Goal: Register for event/course

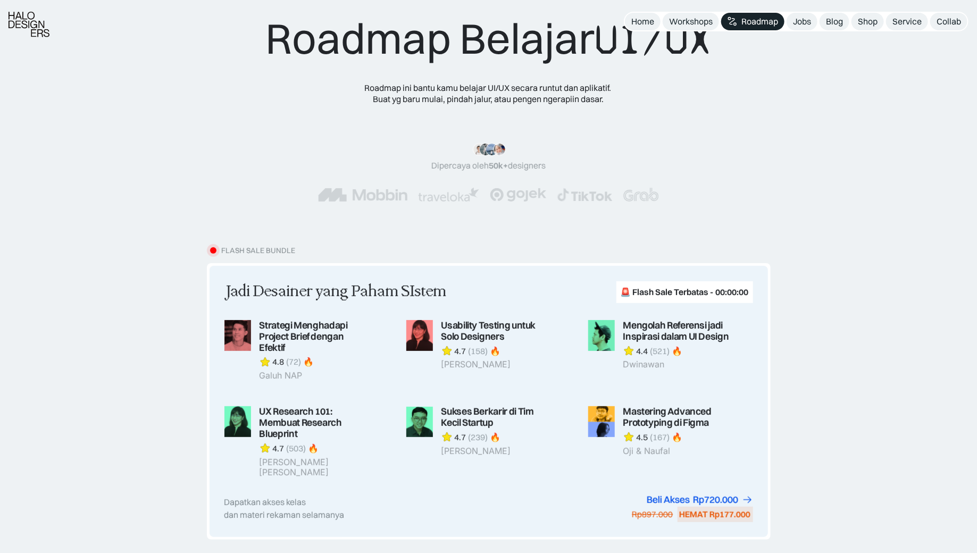
scroll to position [49, 0]
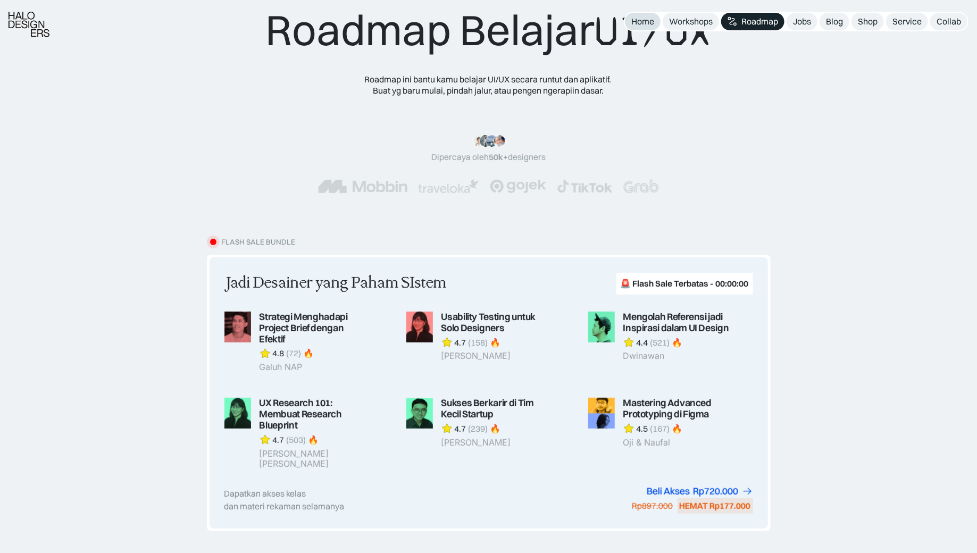
click at [648, 20] on div "Home" at bounding box center [642, 21] width 23 height 11
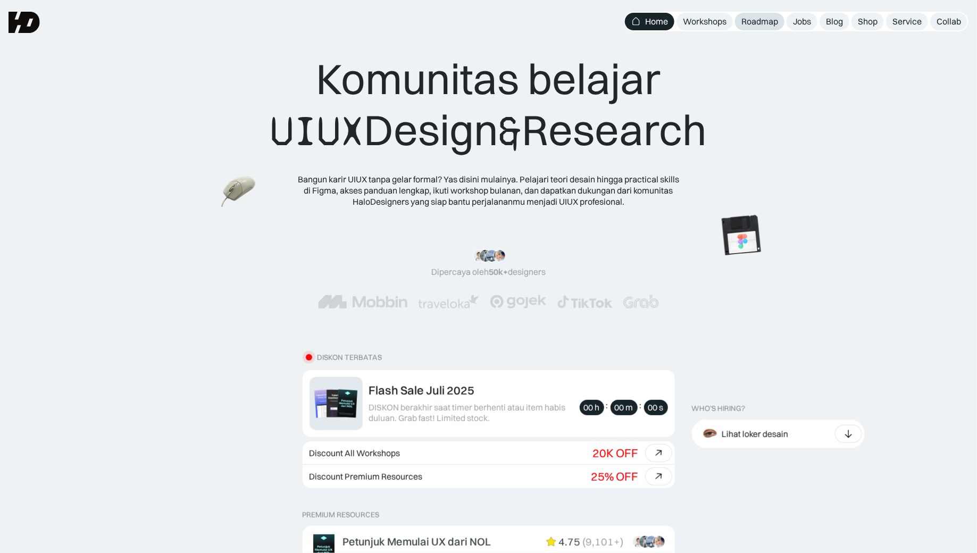
click at [759, 21] on div "Roadmap" at bounding box center [759, 21] width 37 height 11
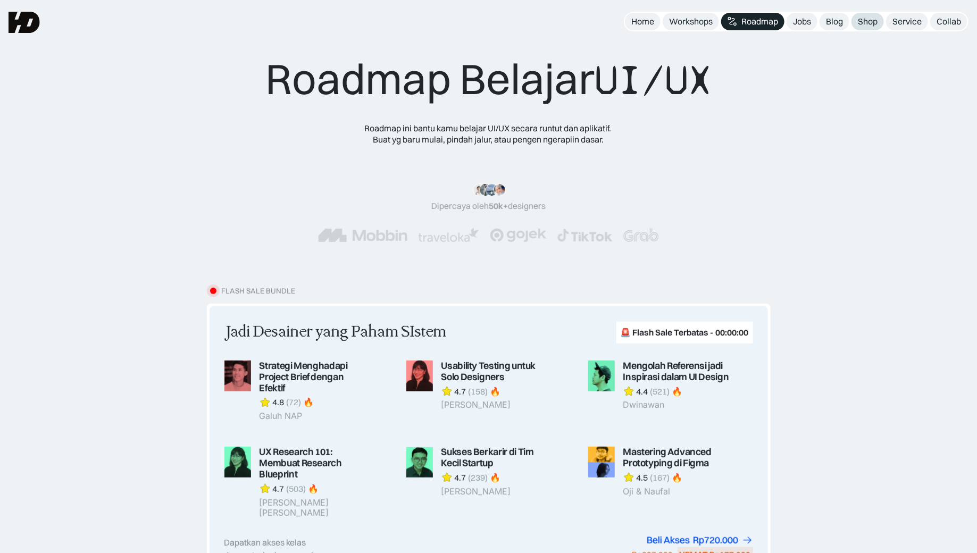
click at [874, 20] on div "Shop" at bounding box center [868, 21] width 20 height 11
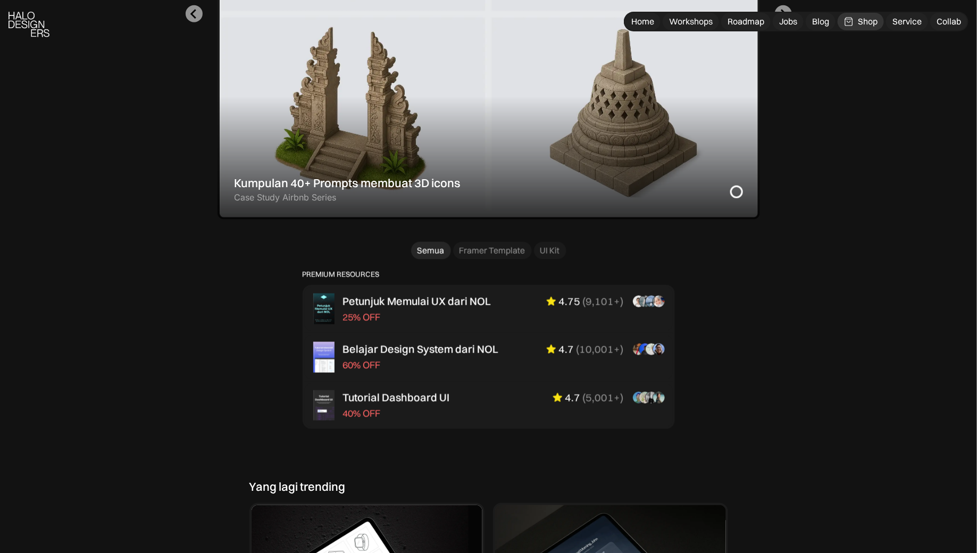
scroll to position [525, 0]
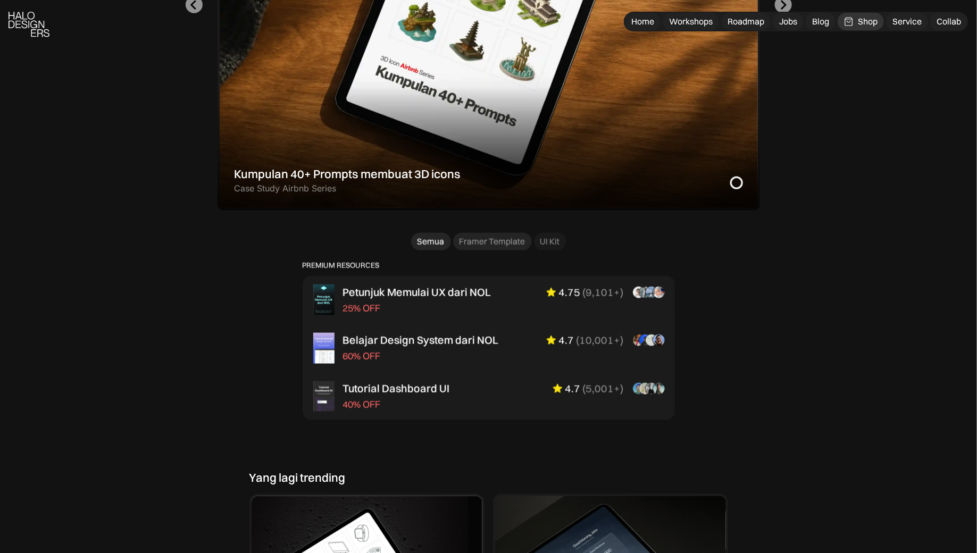
click at [474, 241] on div "Framer Template" at bounding box center [492, 241] width 66 height 11
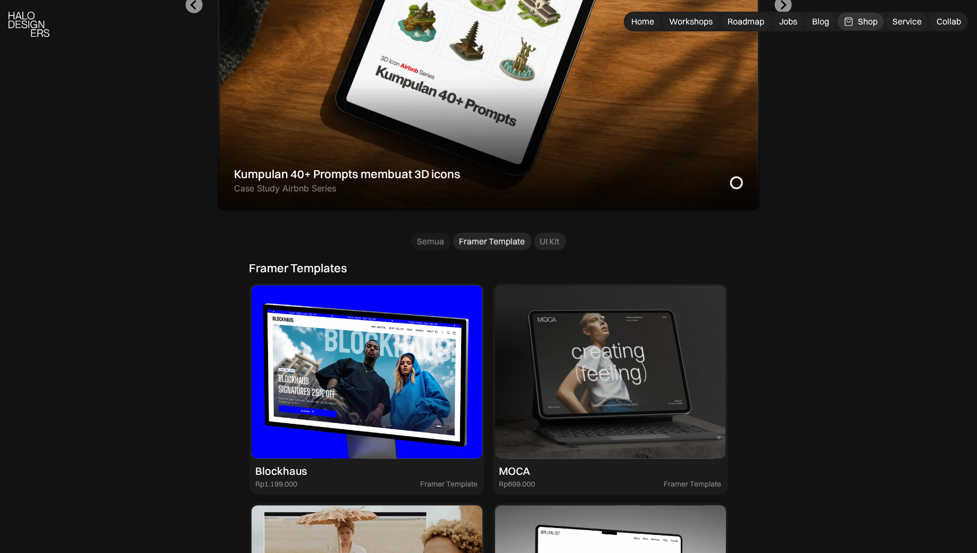
click at [555, 241] on div "UI Kit" at bounding box center [550, 241] width 20 height 11
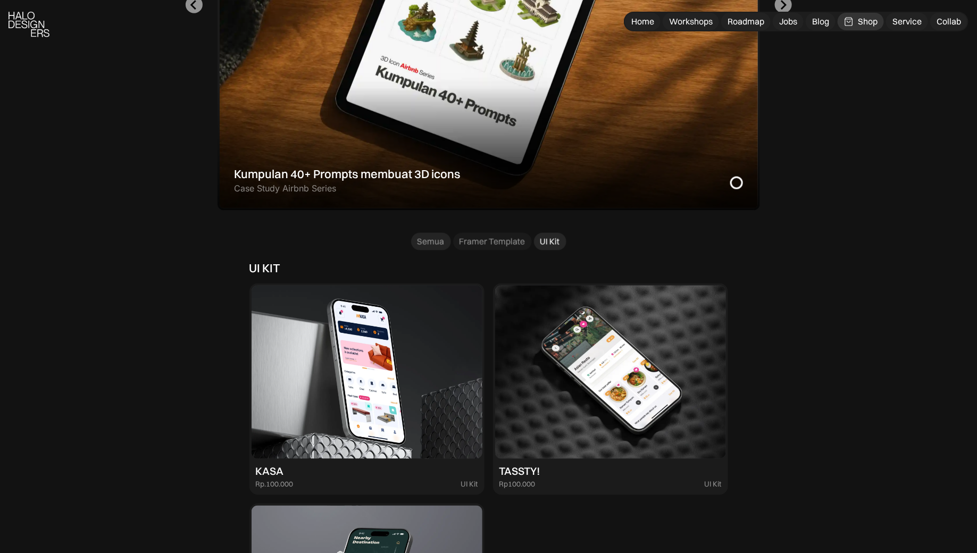
click at [428, 245] on div "Semua" at bounding box center [430, 241] width 27 height 11
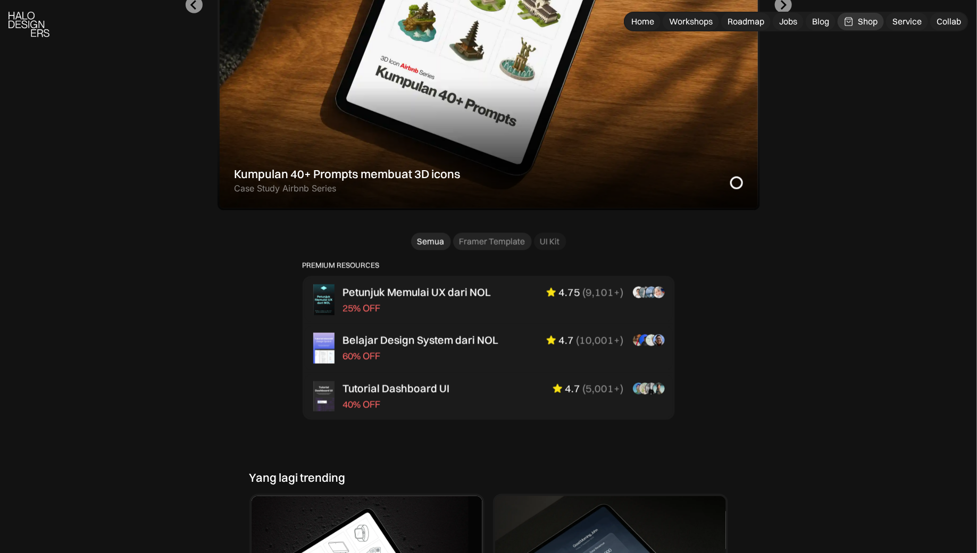
click at [509, 234] on link "Framer Template" at bounding box center [492, 242] width 79 height 18
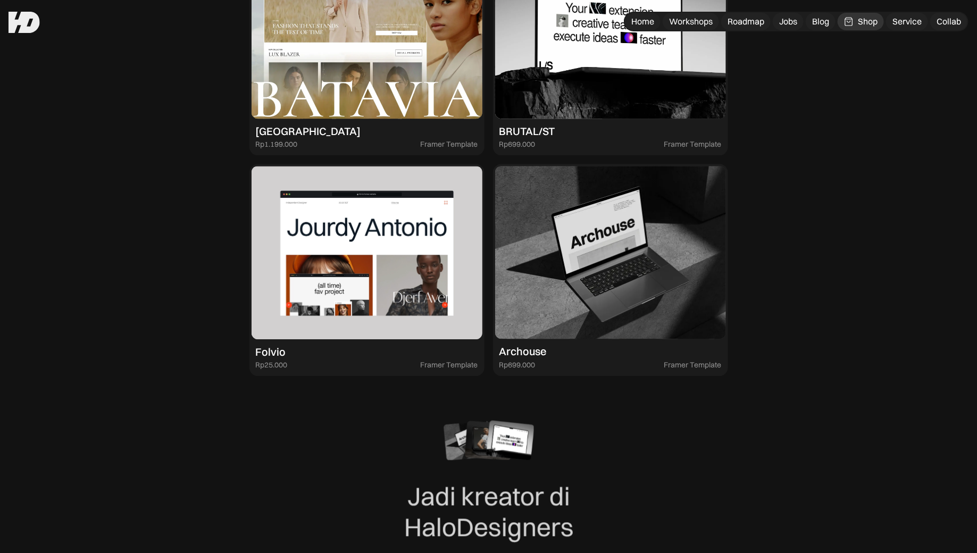
scroll to position [555, 0]
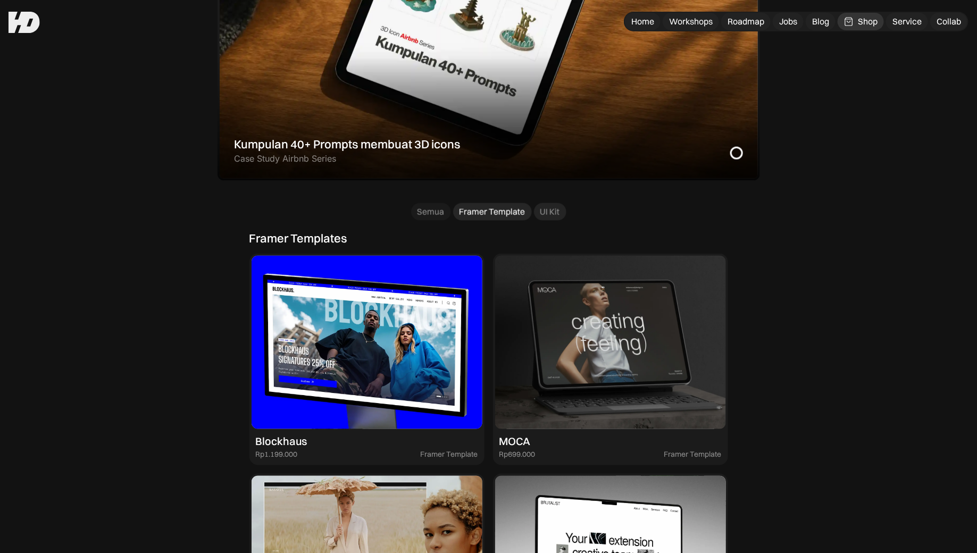
click at [536, 212] on link "UI Kit" at bounding box center [550, 212] width 32 height 18
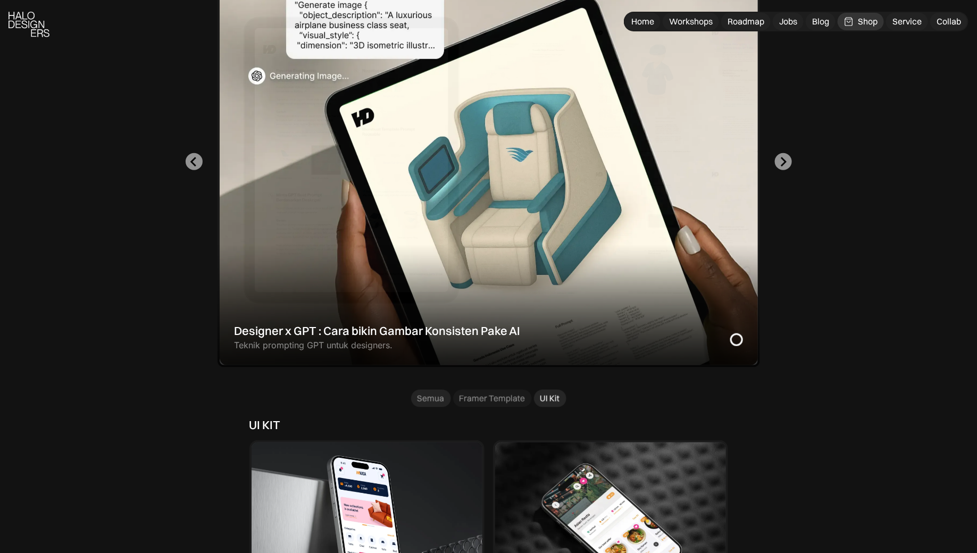
scroll to position [439, 0]
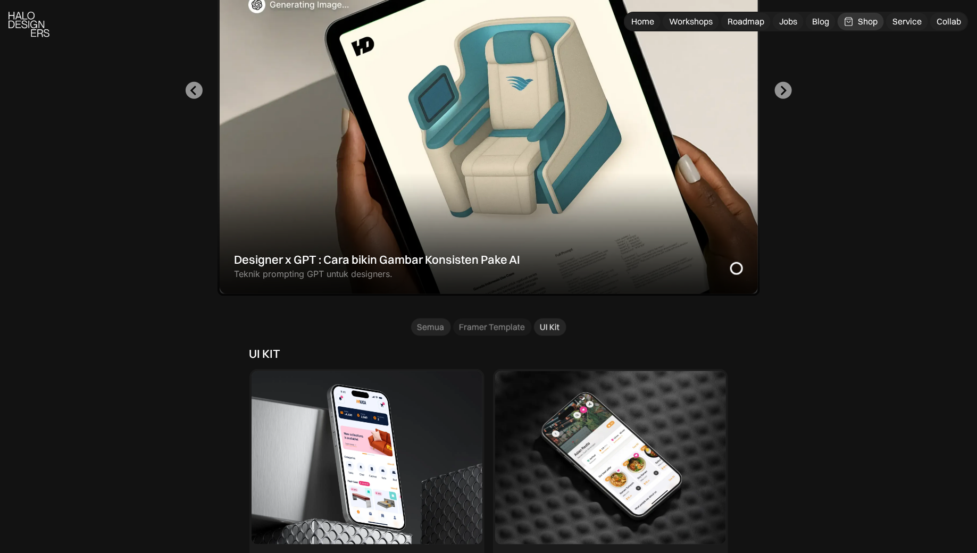
click at [433, 335] on link "Semua" at bounding box center [431, 328] width 40 height 18
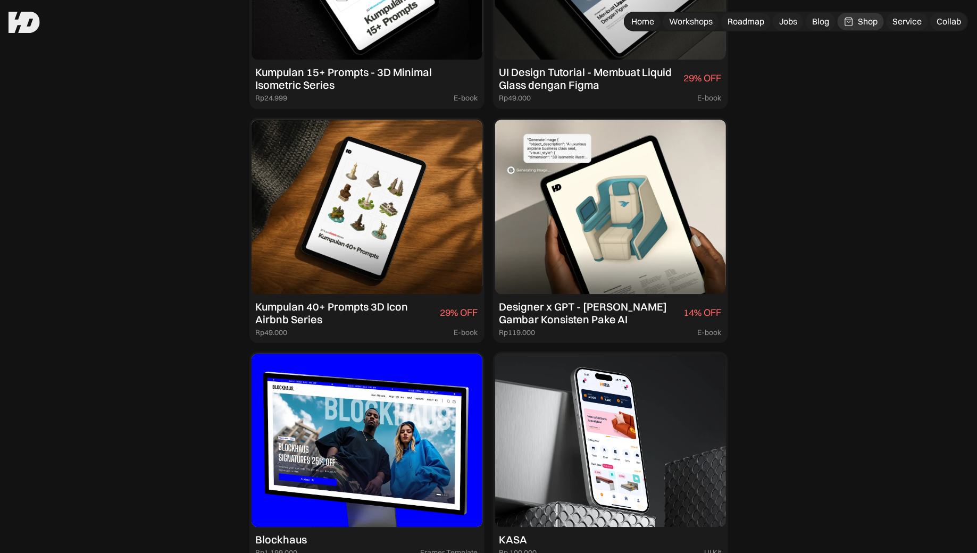
scroll to position [977, 0]
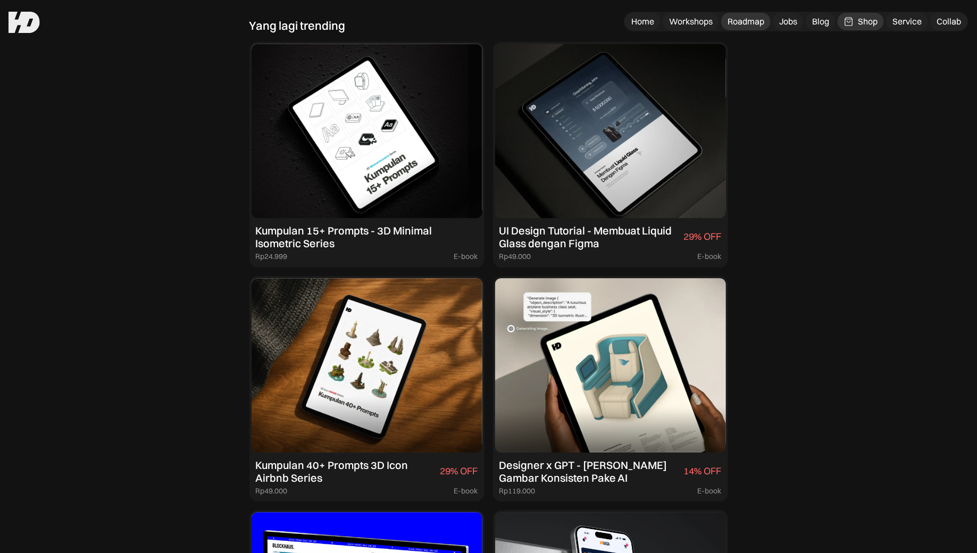
click at [762, 20] on div "Roadmap" at bounding box center [745, 21] width 37 height 11
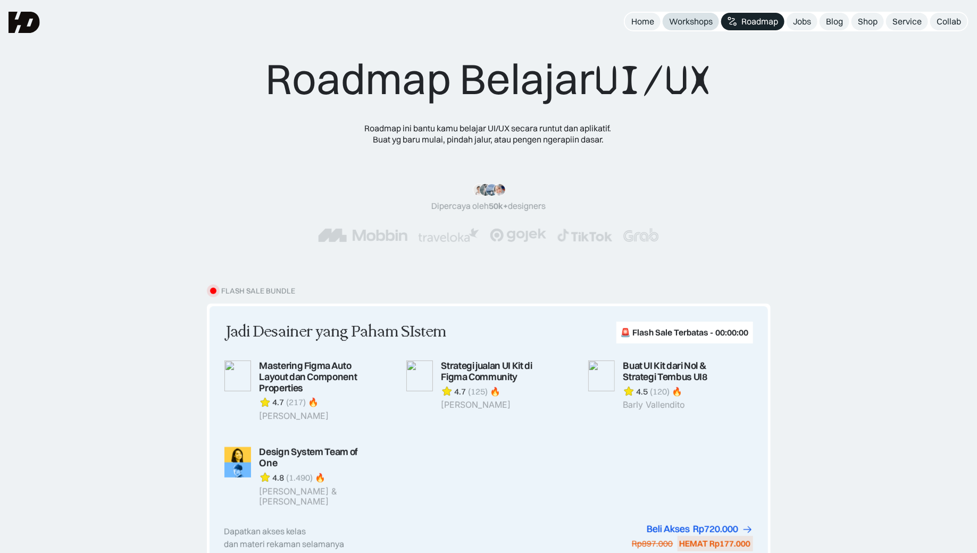
click at [701, 21] on div "Workshops" at bounding box center [691, 21] width 44 height 11
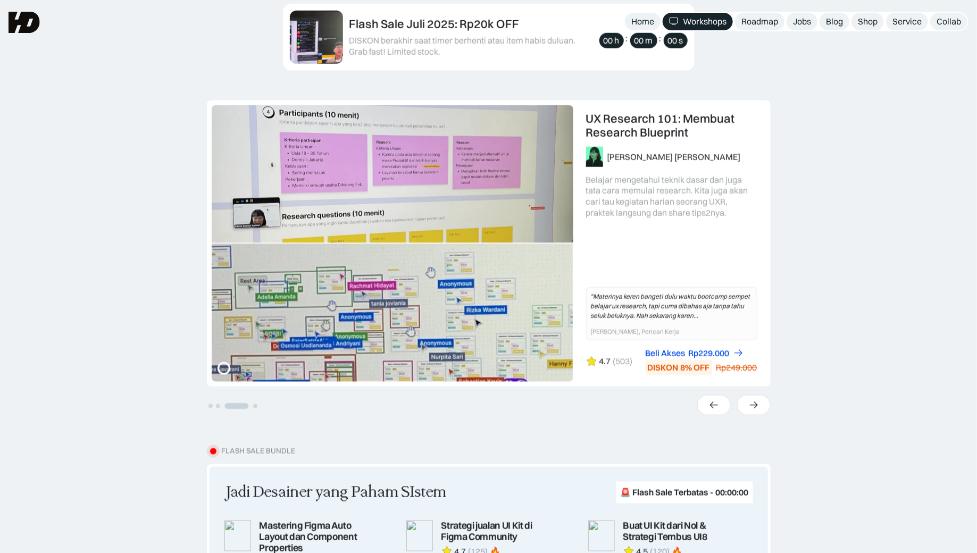
scroll to position [458, 0]
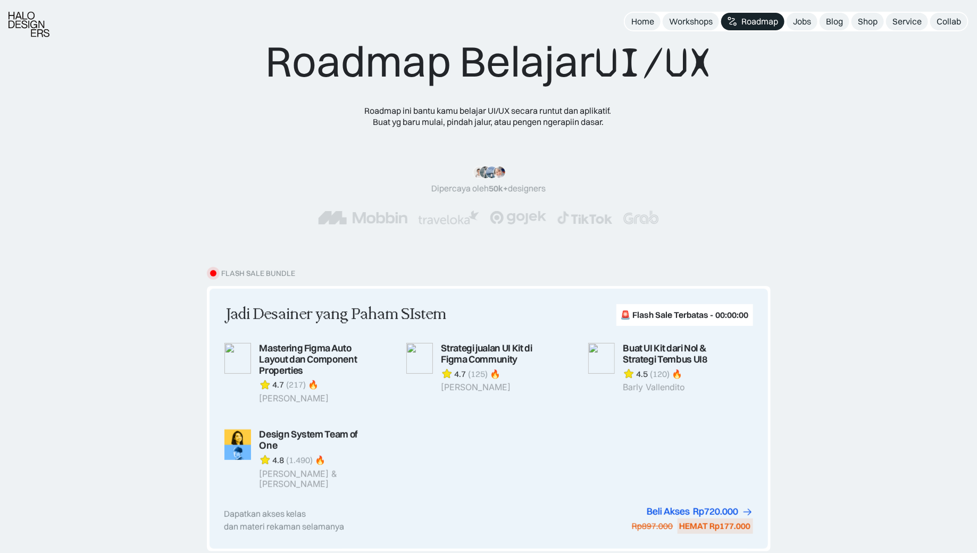
scroll to position [23, 0]
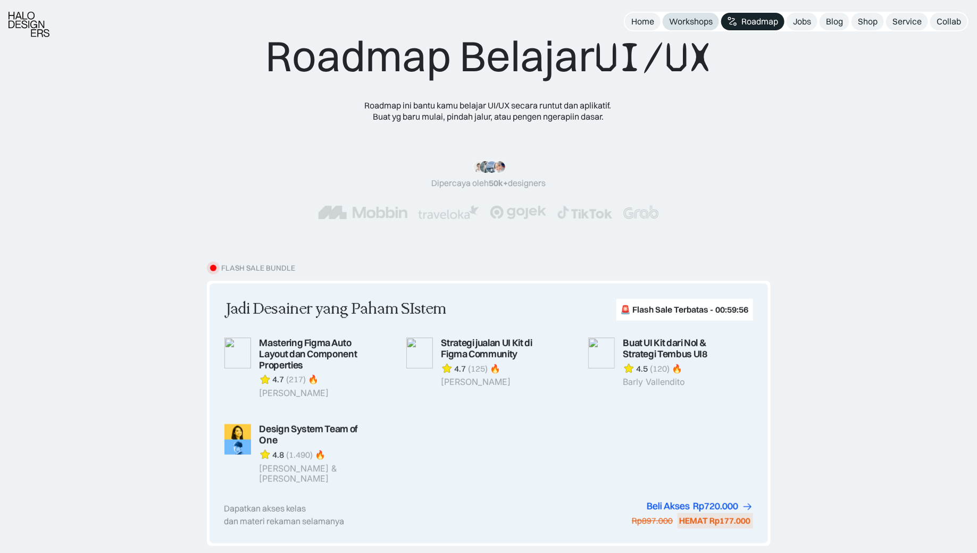
click at [695, 18] on div "Workshops" at bounding box center [691, 21] width 44 height 11
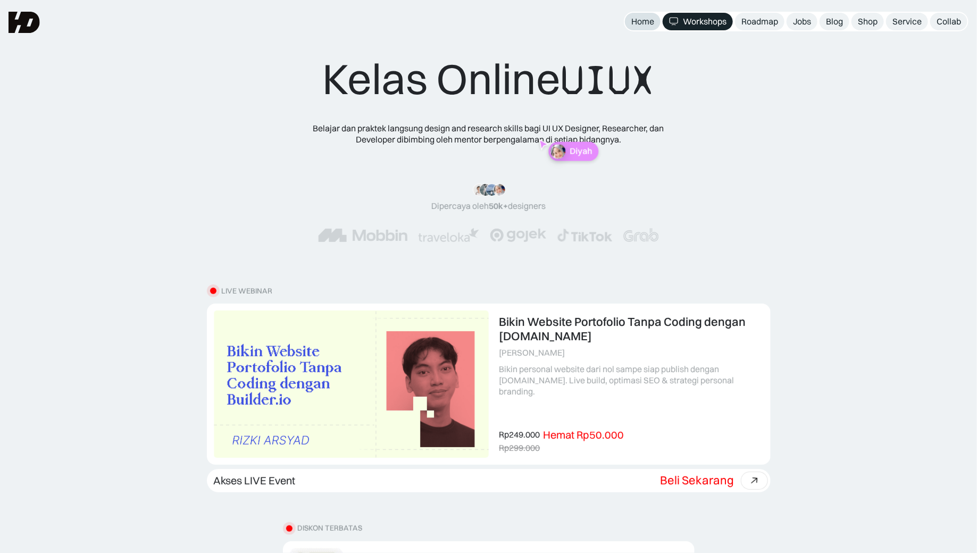
click at [641, 18] on div "Home" at bounding box center [642, 21] width 23 height 11
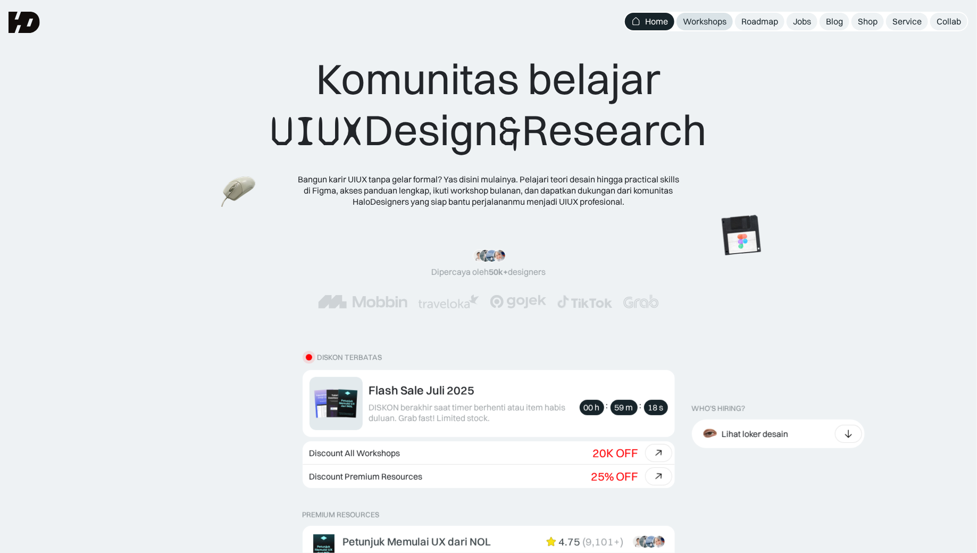
click at [693, 18] on div "Workshops" at bounding box center [705, 21] width 44 height 11
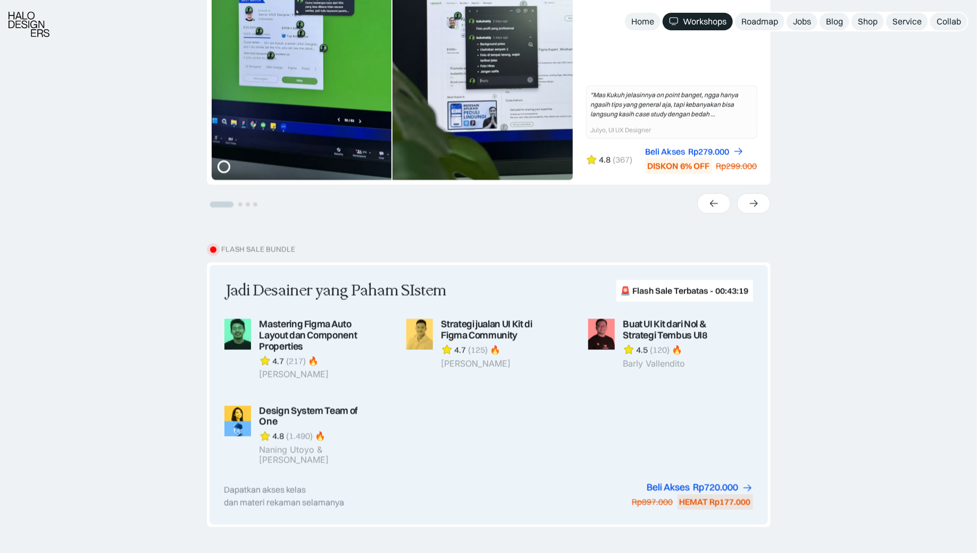
scroll to position [740, 0]
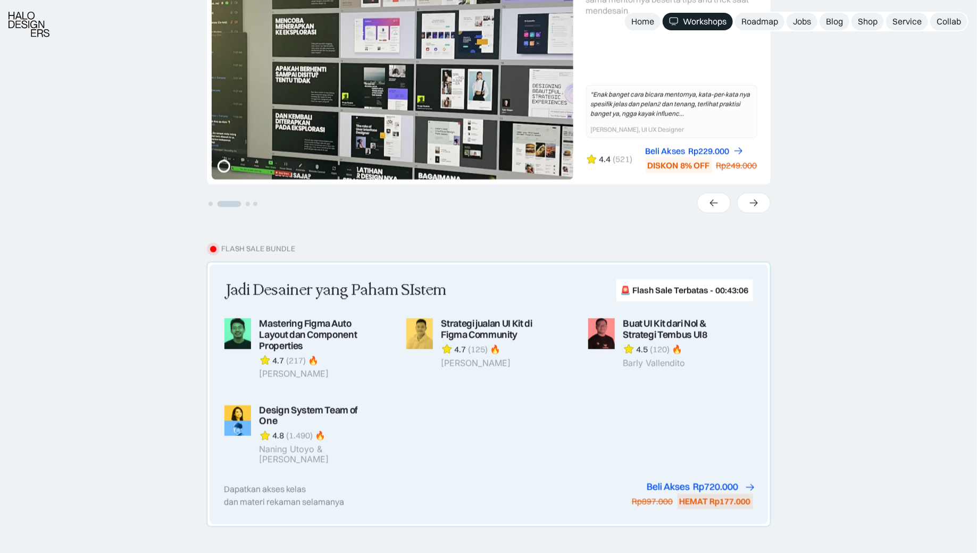
click at [678, 482] on div "Beli Akses" at bounding box center [668, 487] width 43 height 11
